Goal: Find specific page/section

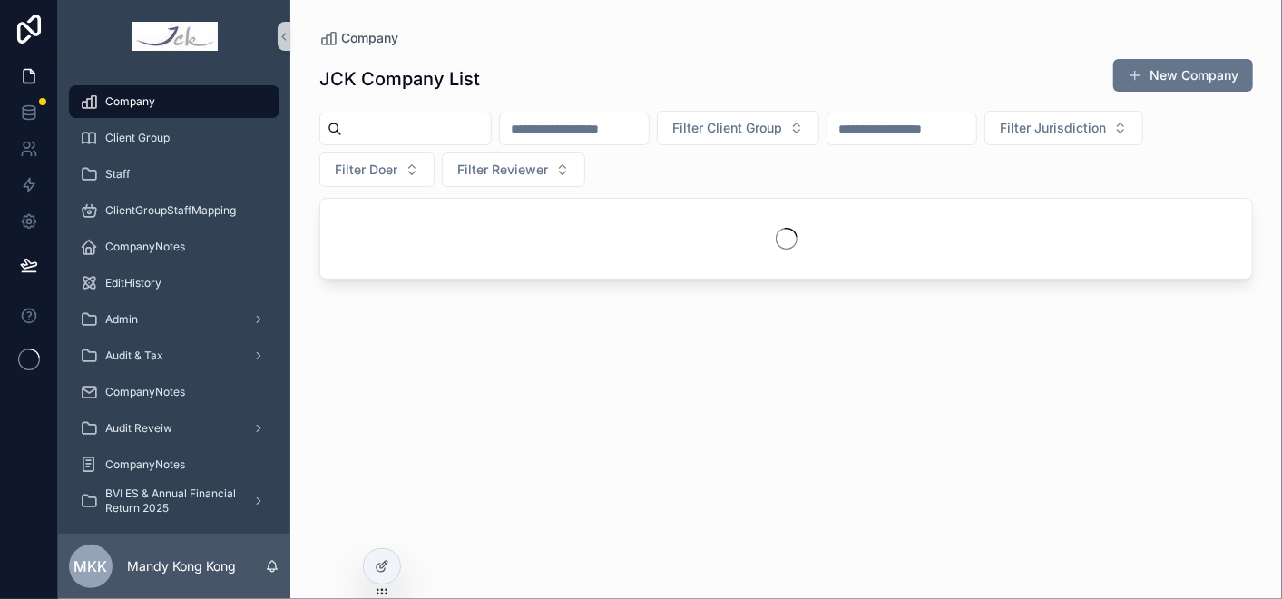
drag, startPoint x: 401, startPoint y: 132, endPoint x: 505, endPoint y: 132, distance: 104.3
click at [401, 132] on input "scrollable content" at bounding box center [416, 128] width 149 height 25
click at [491, 123] on input "scrollable content" at bounding box center [416, 128] width 149 height 25
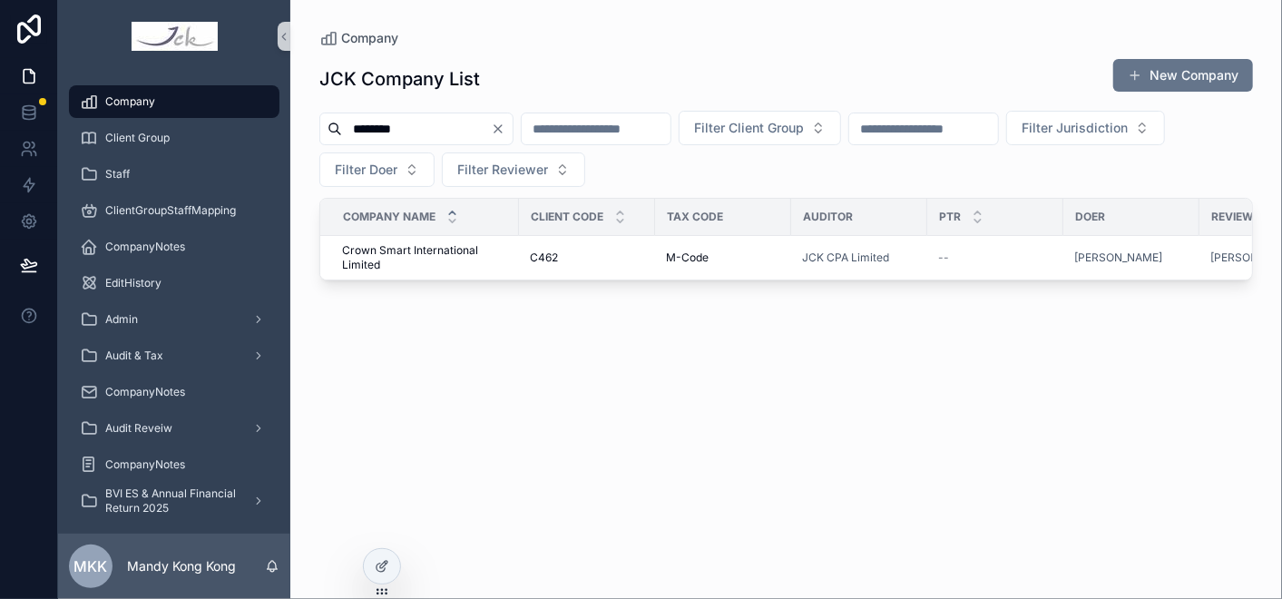
type input "********"
click at [443, 256] on span "Crown Smart International Limited" at bounding box center [425, 257] width 166 height 29
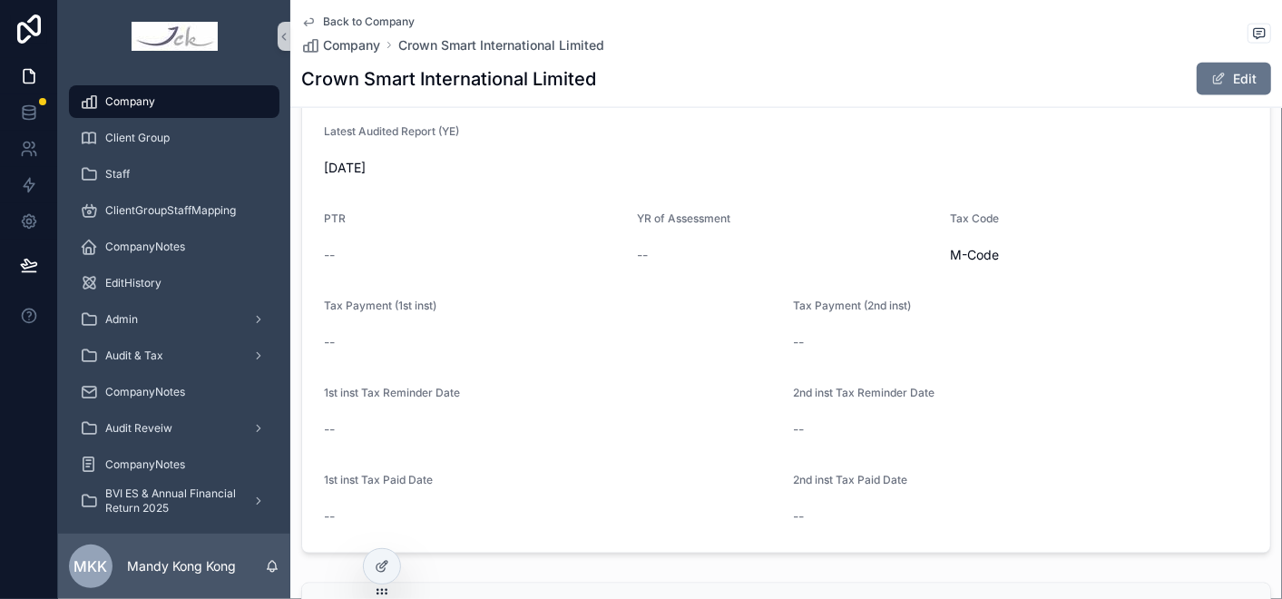
scroll to position [1310, 0]
